Goal: Check status: Check status

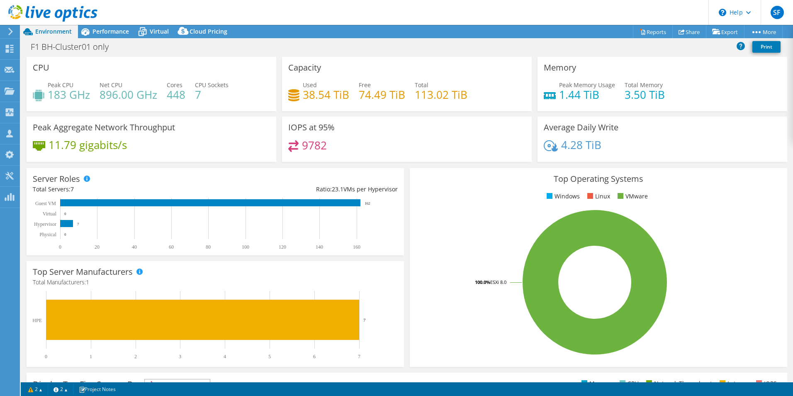
select select "EULondon"
select select "USD"
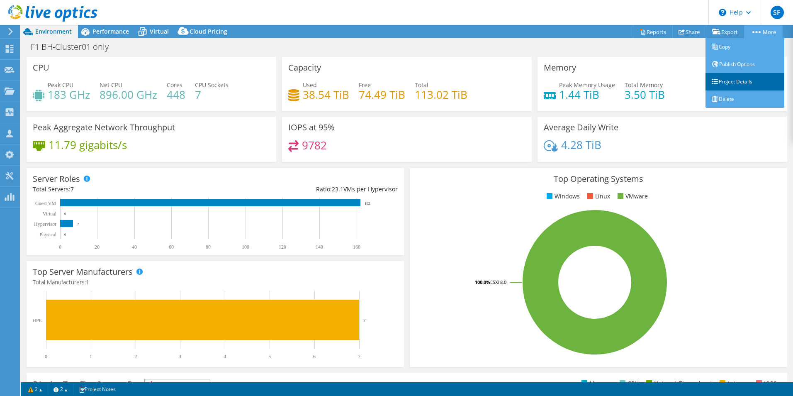
click at [746, 83] on link "Project Details" at bounding box center [745, 81] width 79 height 17
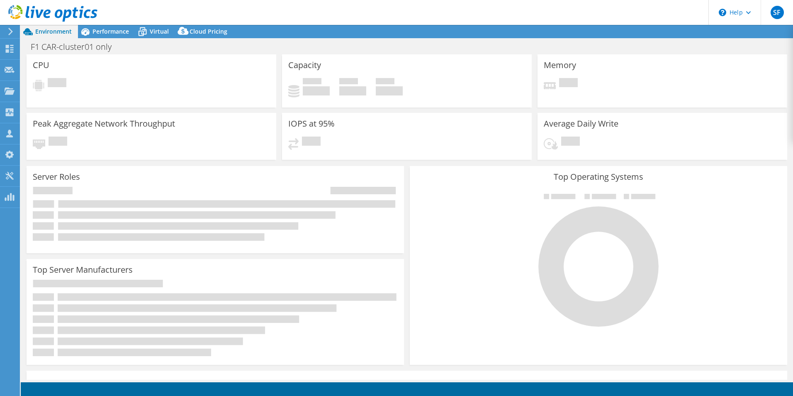
select select
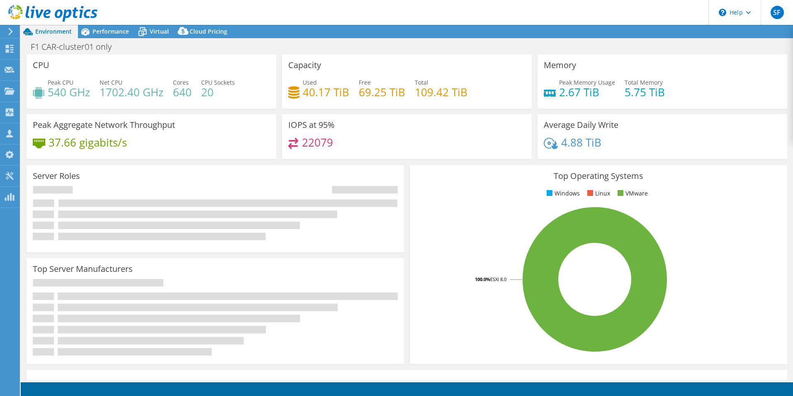
select select "EULondon"
select select "USD"
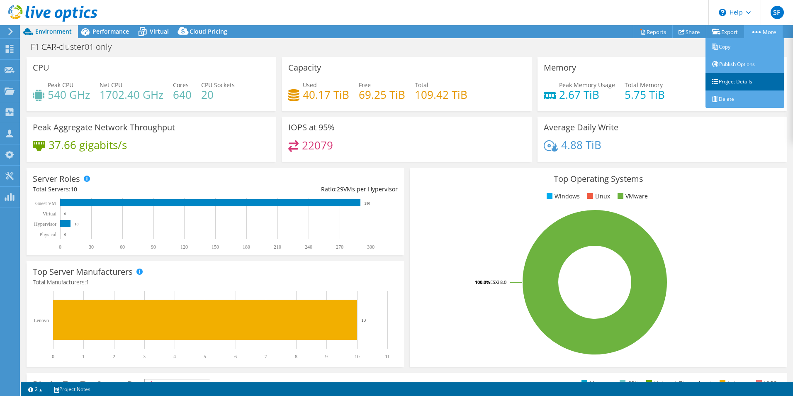
click at [742, 77] on link "Project Details" at bounding box center [745, 81] width 79 height 17
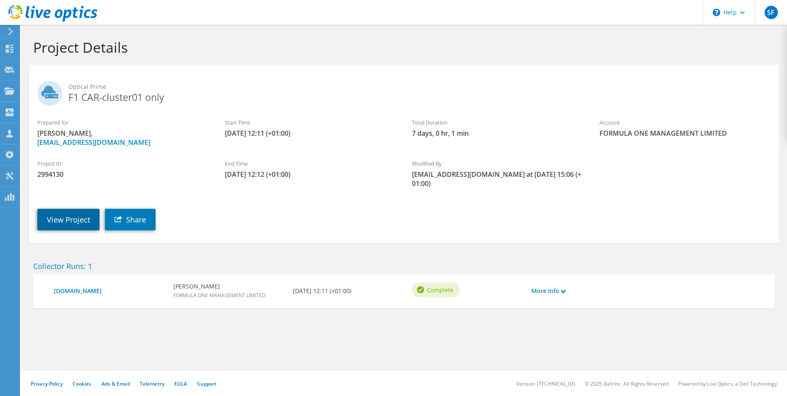
click at [73, 212] on link "View Project" at bounding box center [68, 220] width 62 height 22
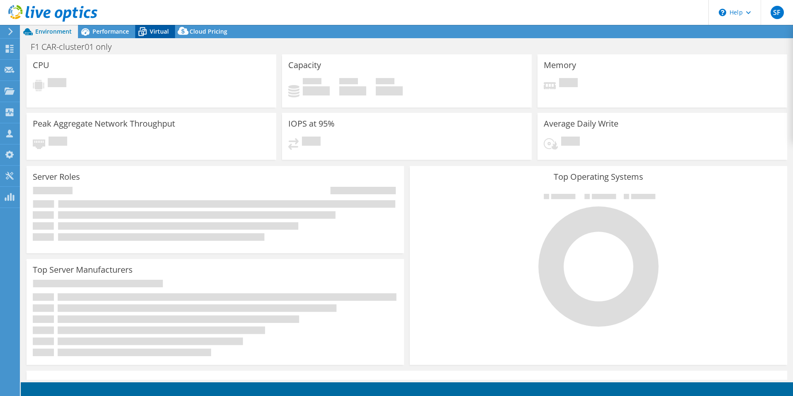
click at [151, 32] on span "Virtual" at bounding box center [159, 31] width 19 height 8
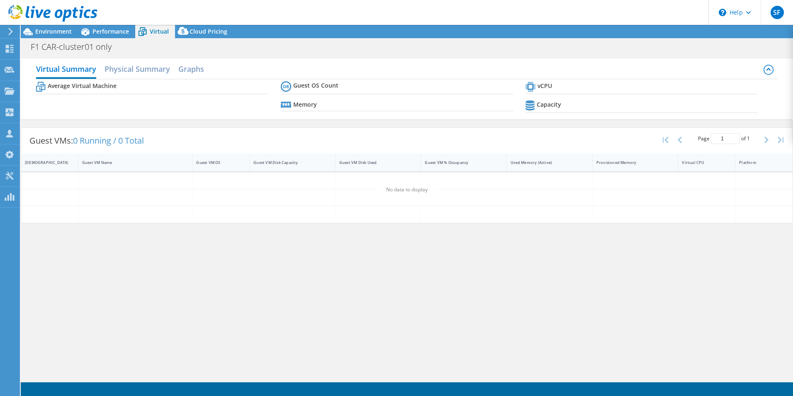
select select "EULondon"
select select "USD"
